Goal: Connect with others: Connect with others

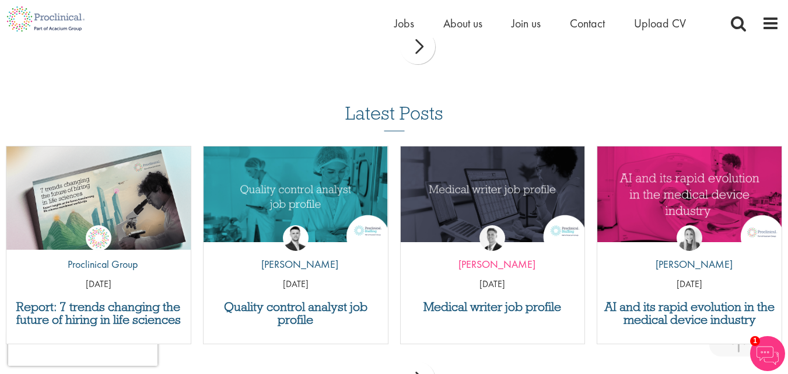
scroll to position [1108, 0]
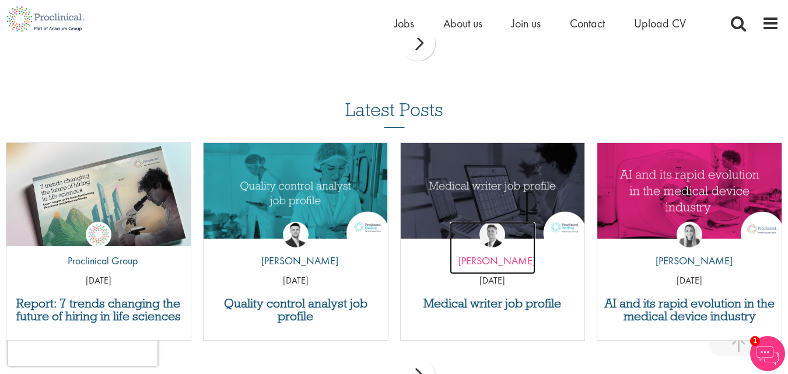
click at [501, 260] on p "by [PERSON_NAME]" at bounding box center [493, 260] width 86 height 15
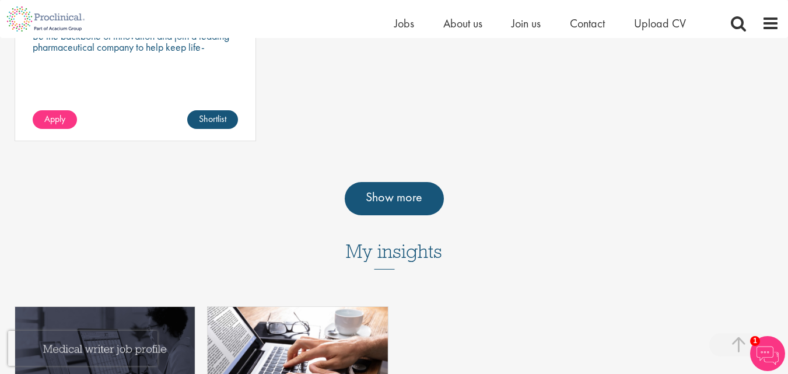
scroll to position [1050, 0]
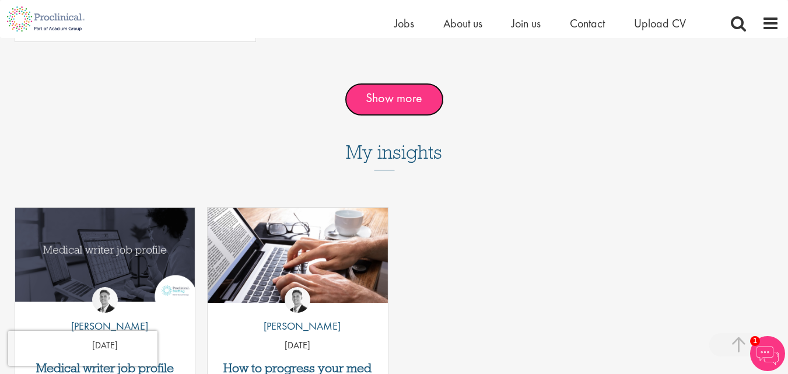
click at [412, 116] on link "Show more" at bounding box center [394, 99] width 99 height 33
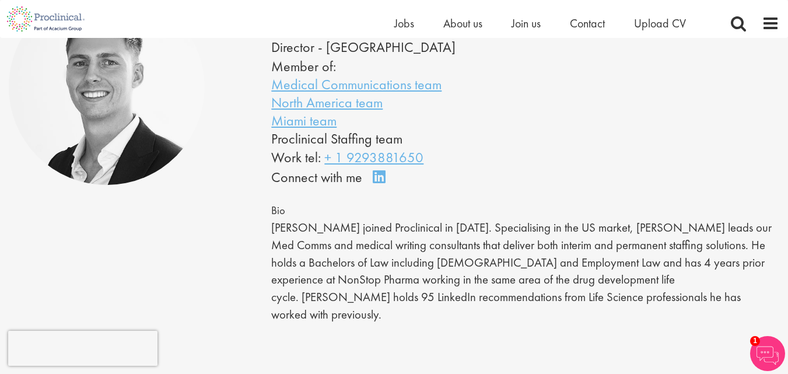
scroll to position [58, 0]
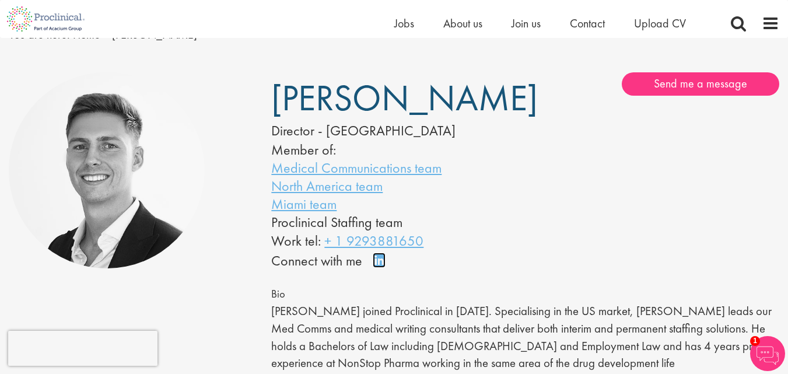
click at [381, 265] on link "Connect on LinkedIn" at bounding box center [383, 265] width 20 height 0
